Goal: Browse casually

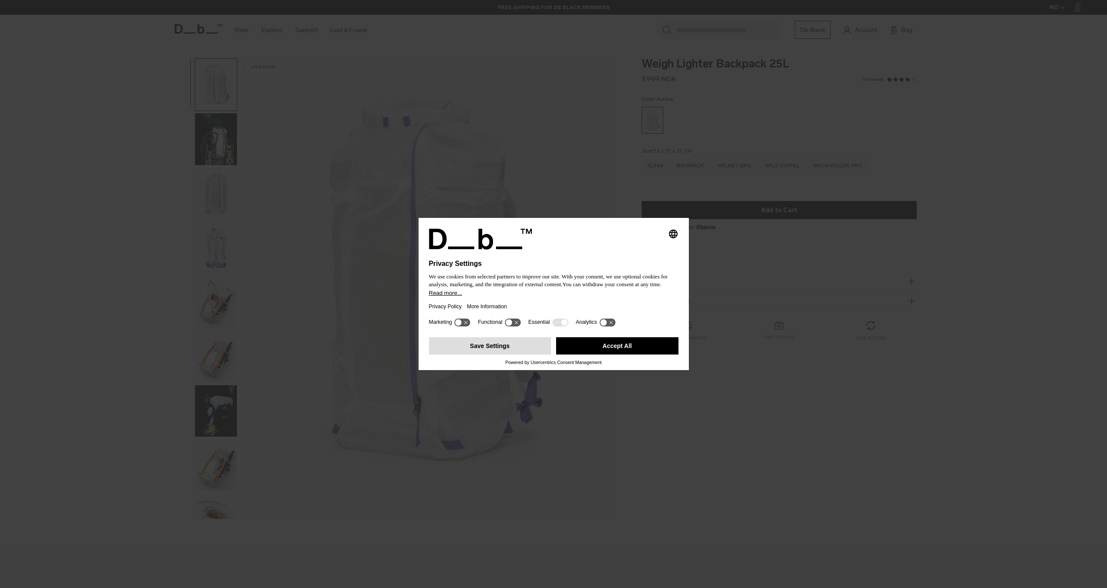
click at [511, 350] on button "Save Settings" at bounding box center [490, 345] width 122 height 17
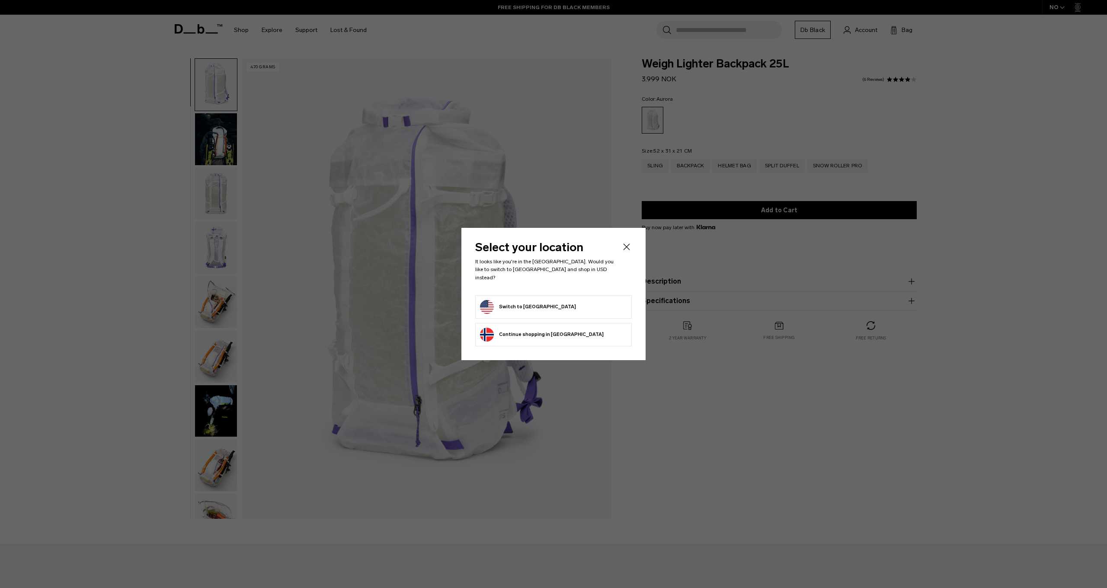
click at [542, 300] on button "Switch to United States" at bounding box center [528, 307] width 96 height 14
click at [541, 304] on button "Switch to United States" at bounding box center [528, 307] width 96 height 14
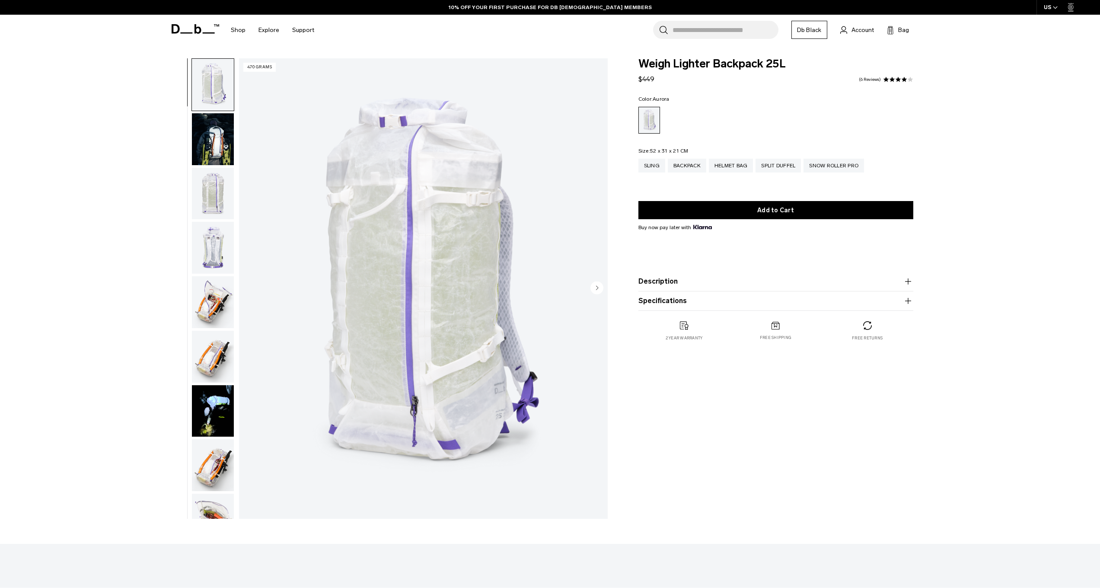
click at [211, 194] on img "button" at bounding box center [213, 194] width 42 height 52
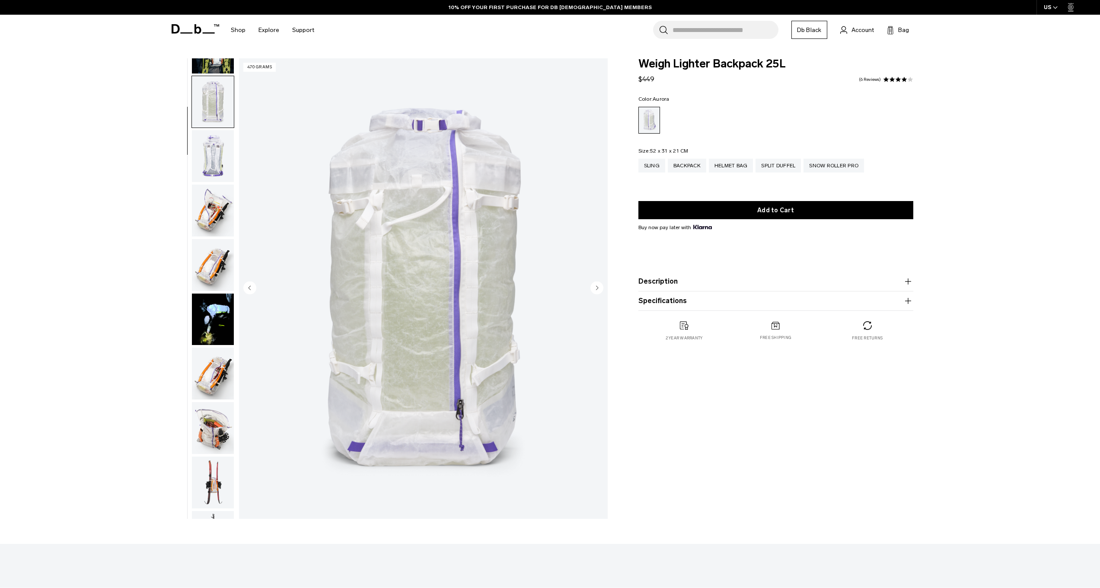
scroll to position [109, 0]
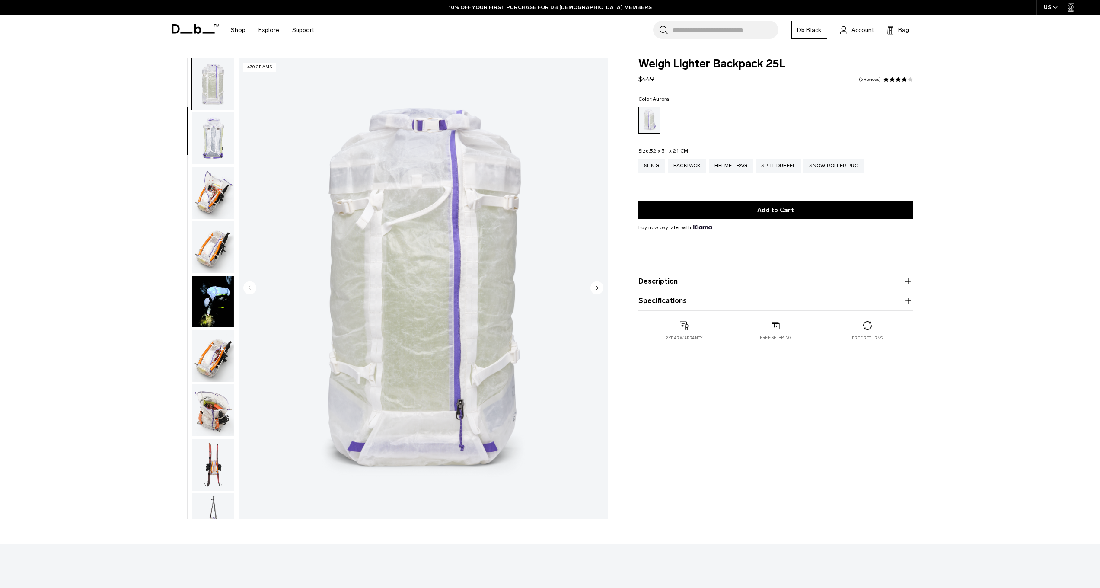
click at [216, 253] on img "button" at bounding box center [213, 247] width 42 height 52
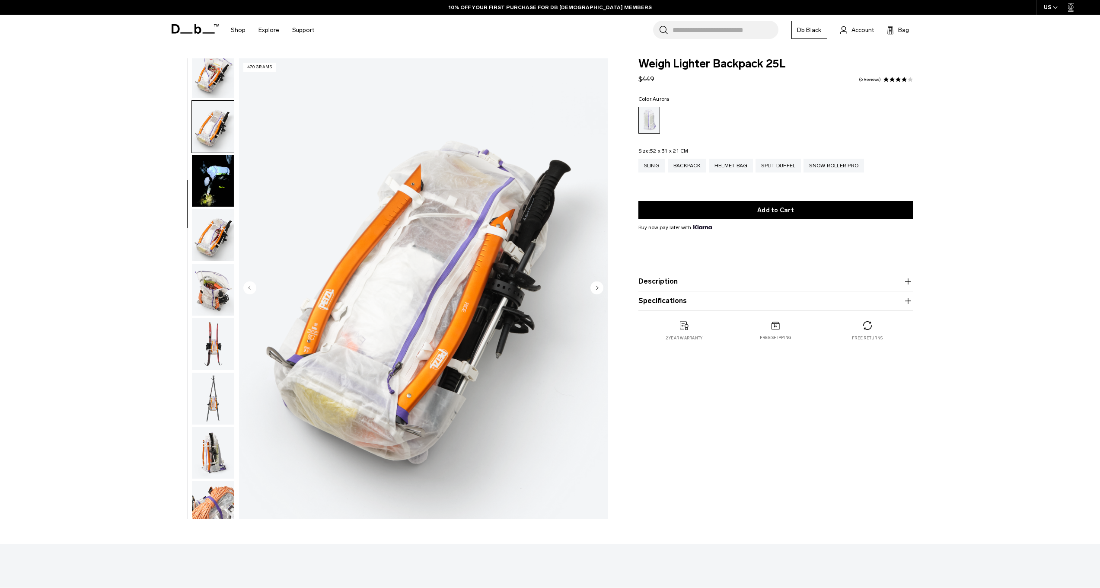
scroll to position [274, 0]
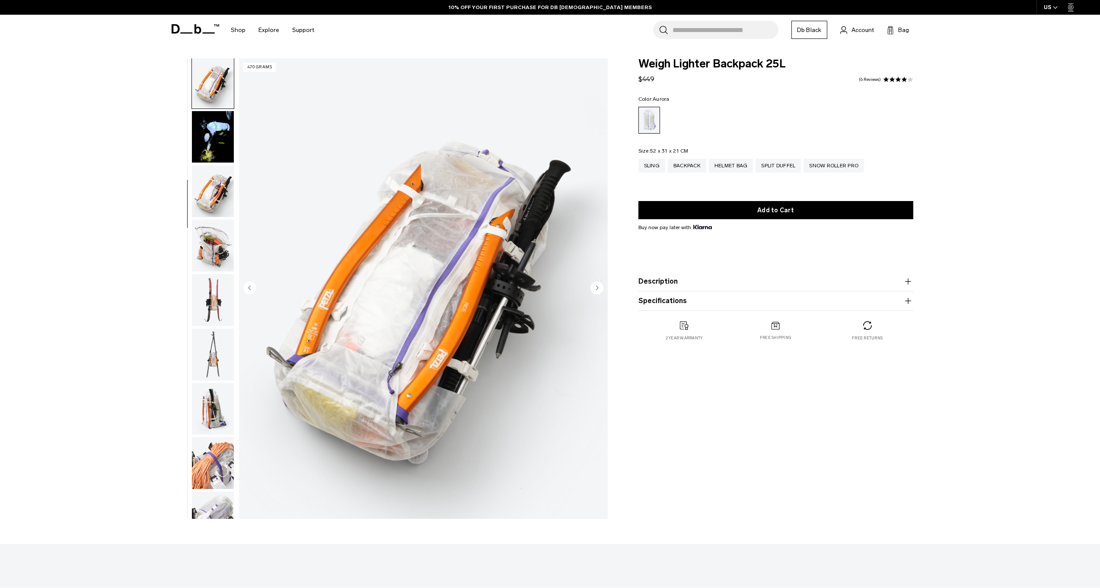
click at [214, 191] on img "button" at bounding box center [213, 191] width 42 height 52
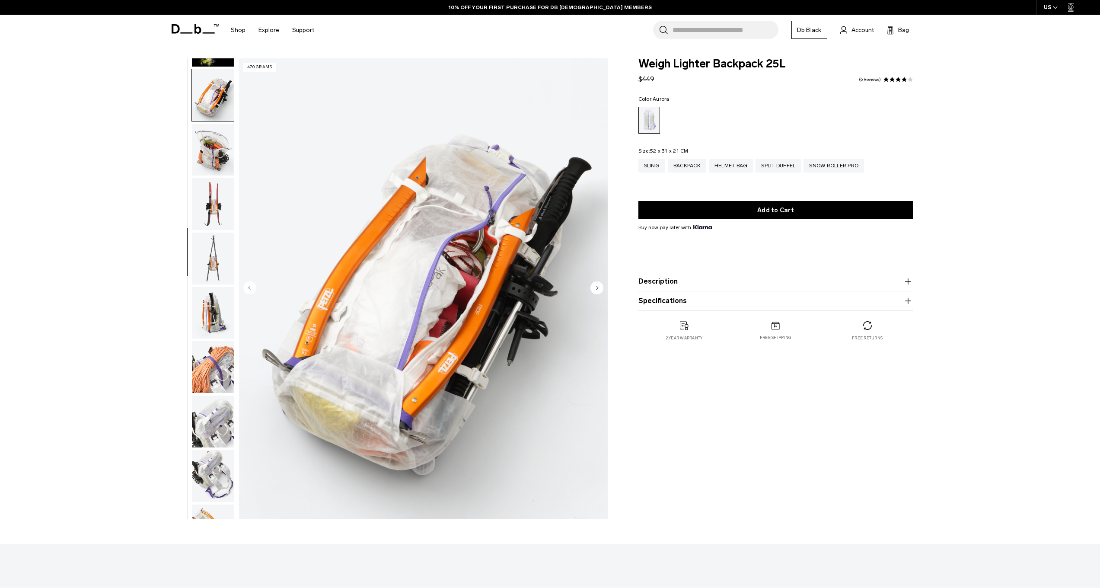
scroll to position [383, 0]
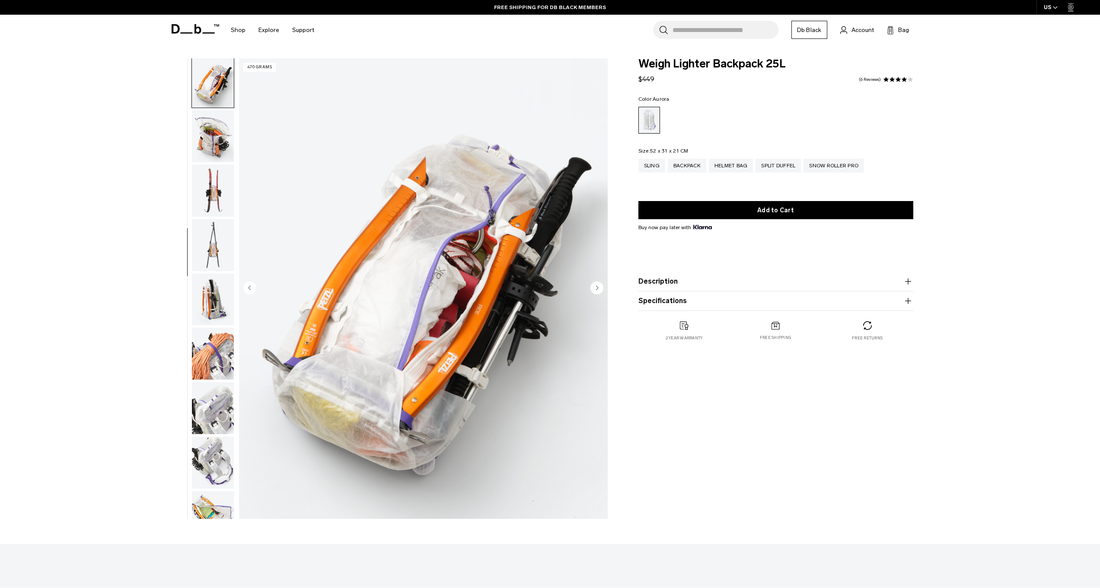
click at [218, 252] on img "button" at bounding box center [213, 245] width 42 height 52
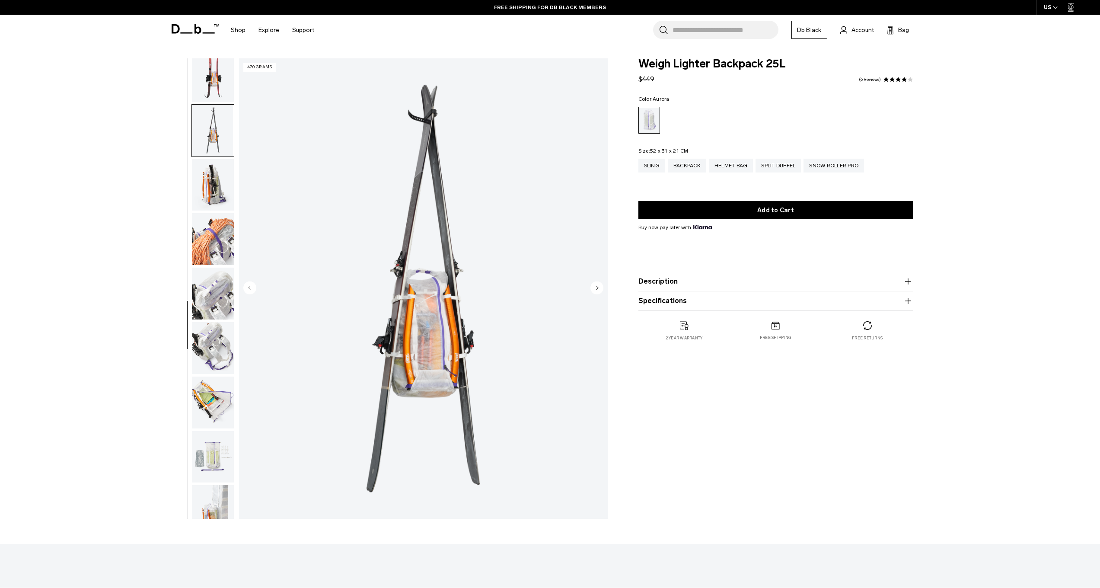
scroll to position [524, 0]
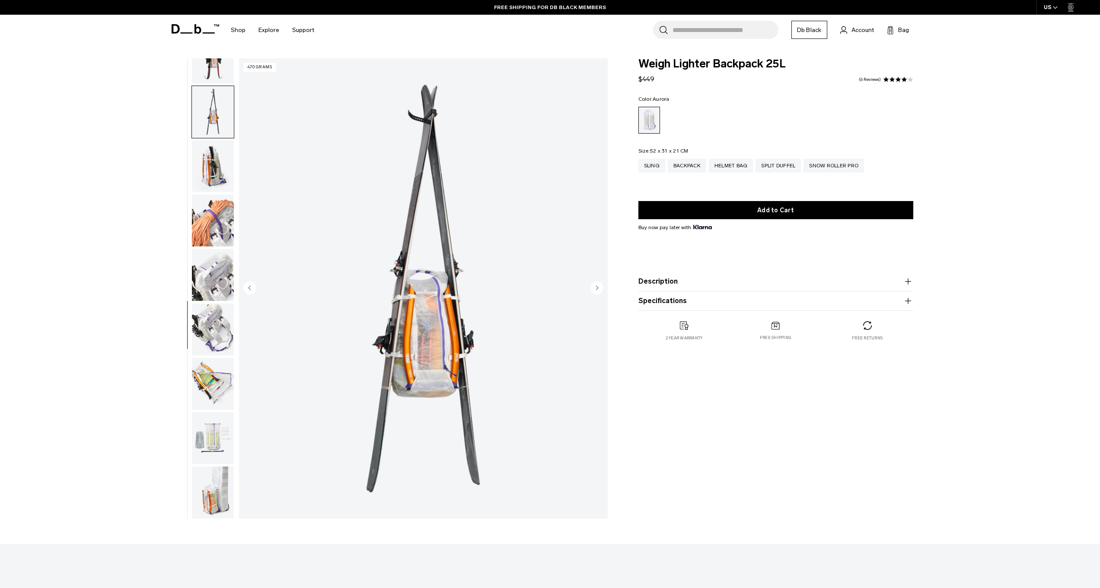
click at [201, 263] on img "button" at bounding box center [213, 275] width 42 height 52
